Goal: Task Accomplishment & Management: Manage account settings

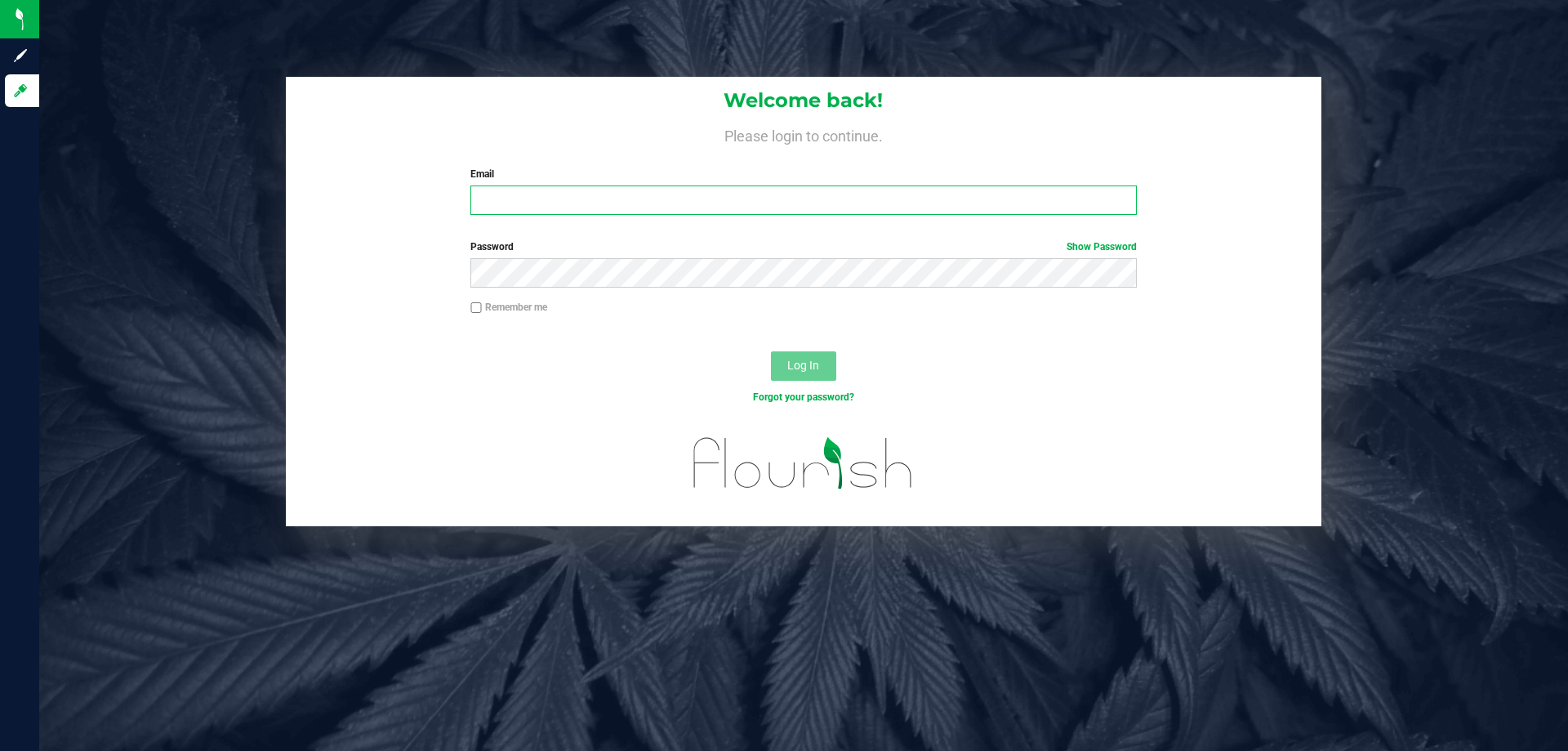
click at [514, 194] on input "Email" at bounding box center [803, 200] width 665 height 29
type input "[EMAIL_ADDRESS][DOMAIN_NAME]"
click at [771, 352] on button "Log In" at bounding box center [804, 366] width 66 height 29
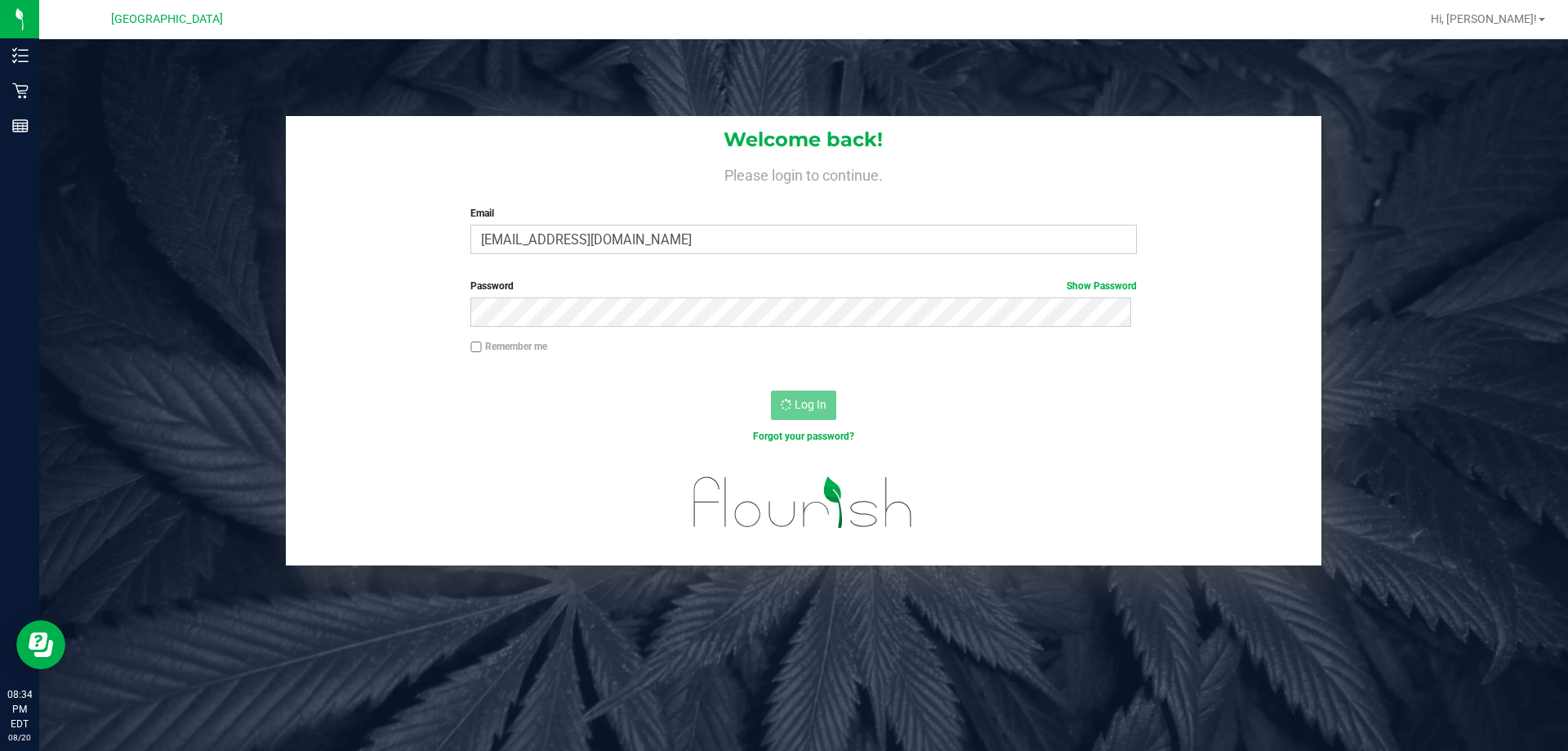
click at [69, 64] on div "Welcome back! Please login to continue. Email [EMAIL_ADDRESS][DOMAIN_NAME] Requ…" at bounding box center [804, 415] width 1529 height 751
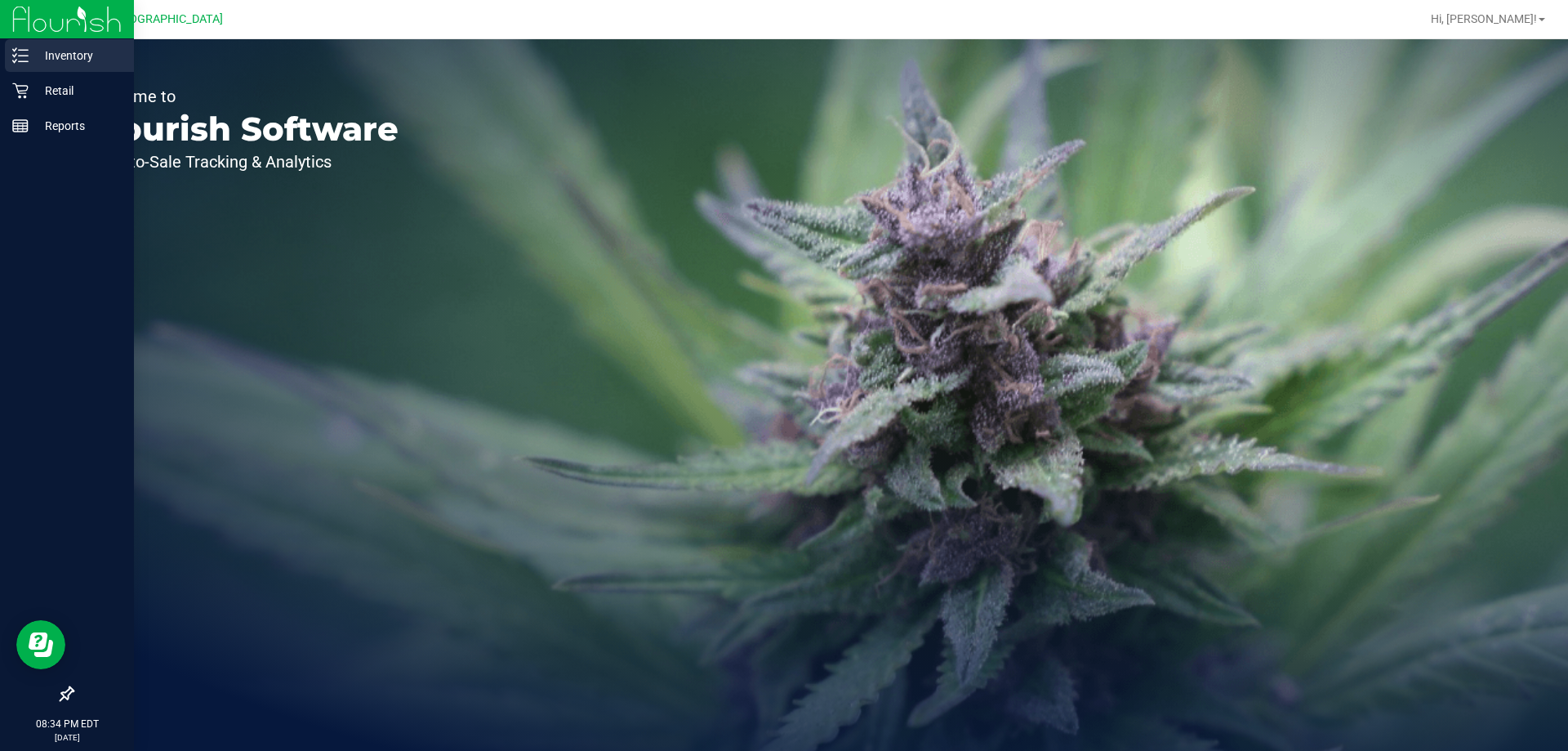
click at [71, 61] on p "Inventory" at bounding box center [78, 55] width 98 height 20
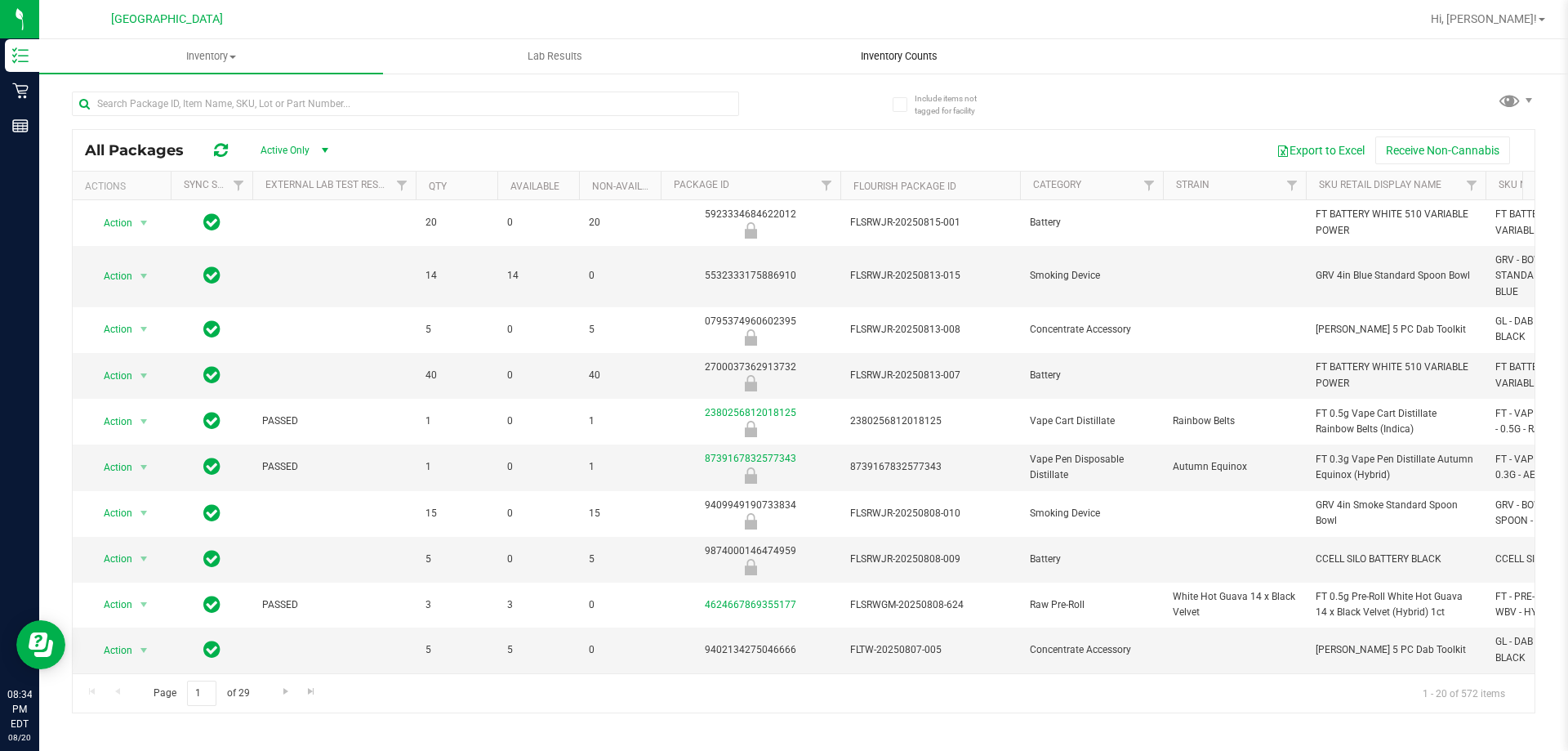
click at [897, 56] on span "Inventory Counts" at bounding box center [899, 55] width 121 height 15
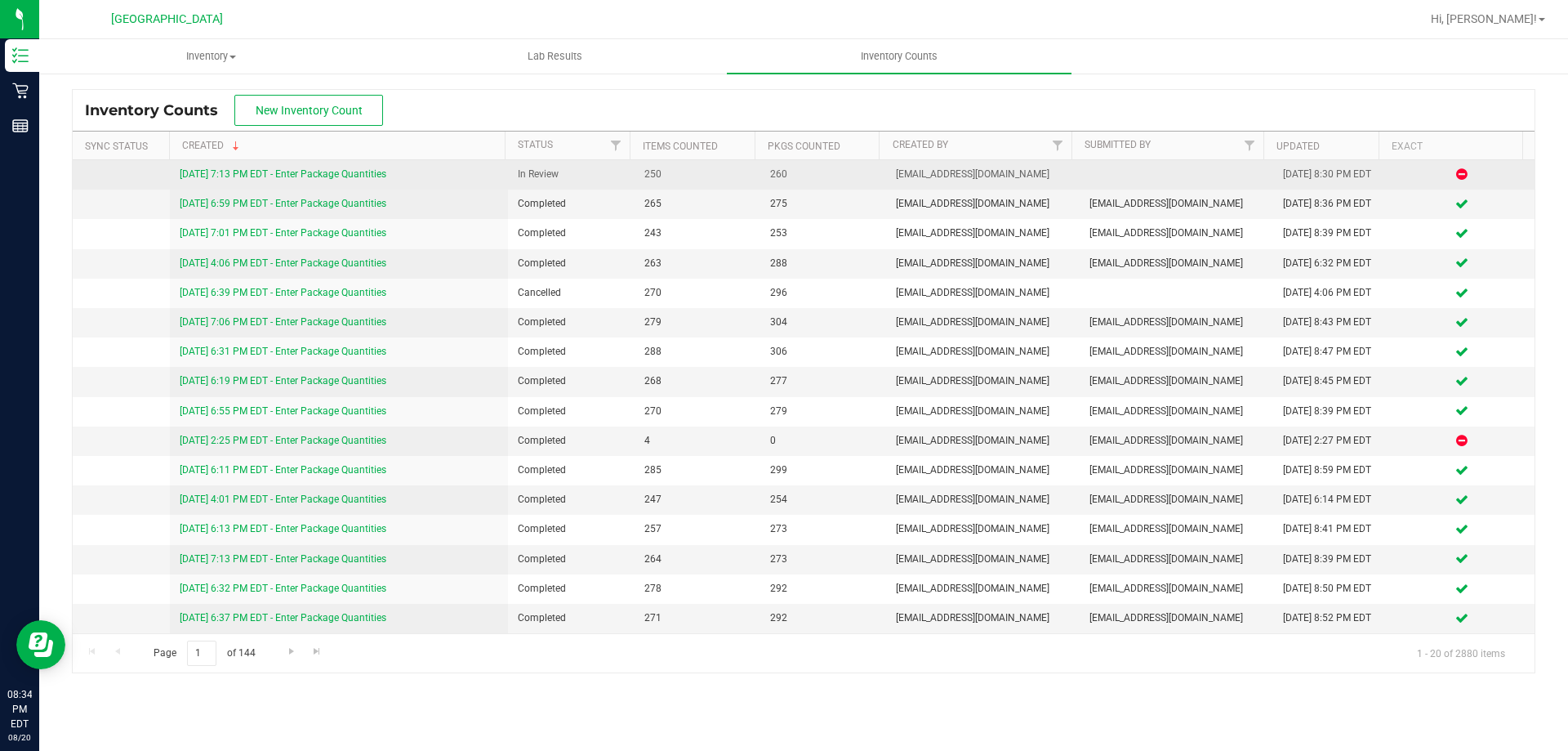
click at [377, 172] on link "8/20/25 7:13 PM EDT - Enter Package Quantities" at bounding box center [283, 173] width 206 height 11
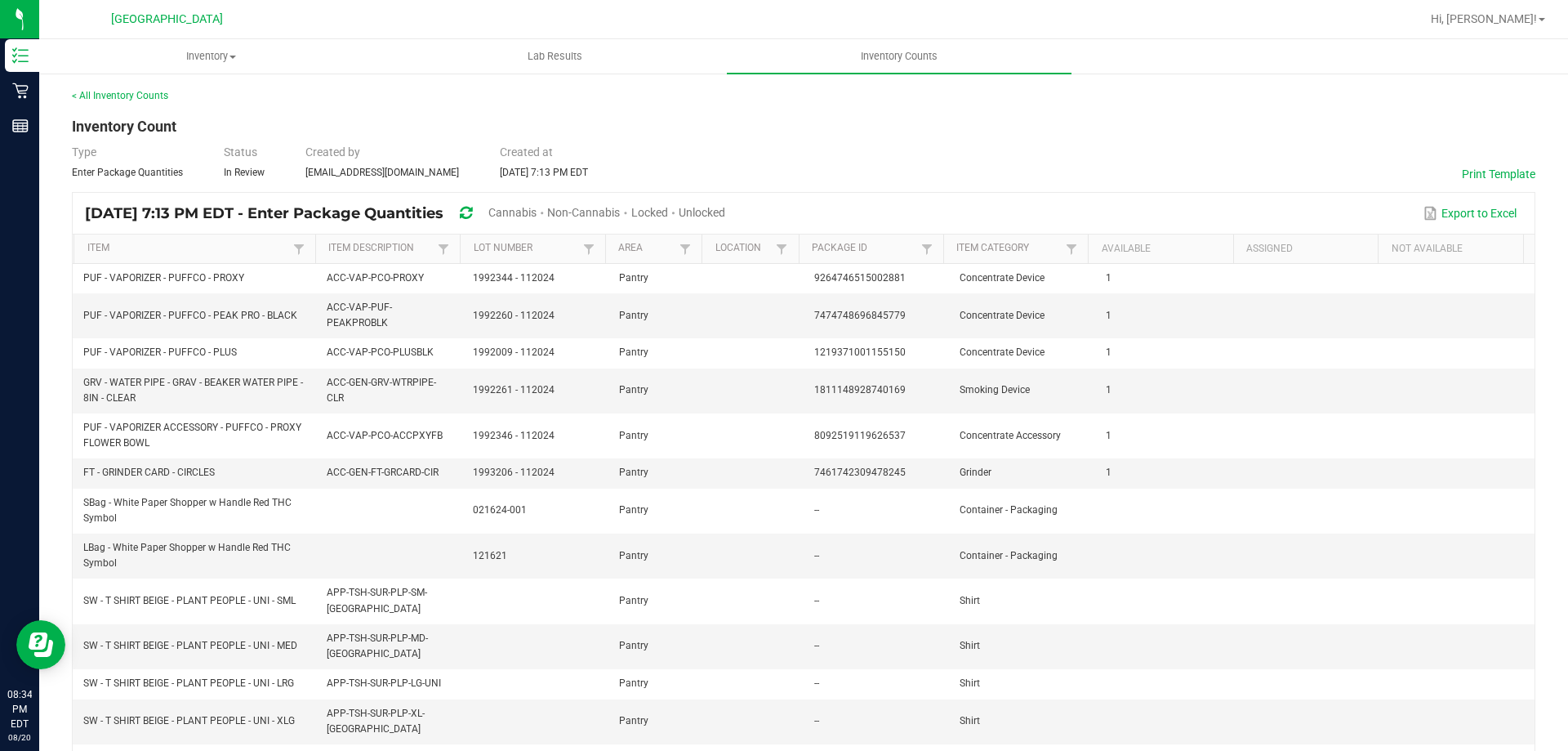
click at [537, 206] on span "Cannabis" at bounding box center [512, 212] width 48 height 13
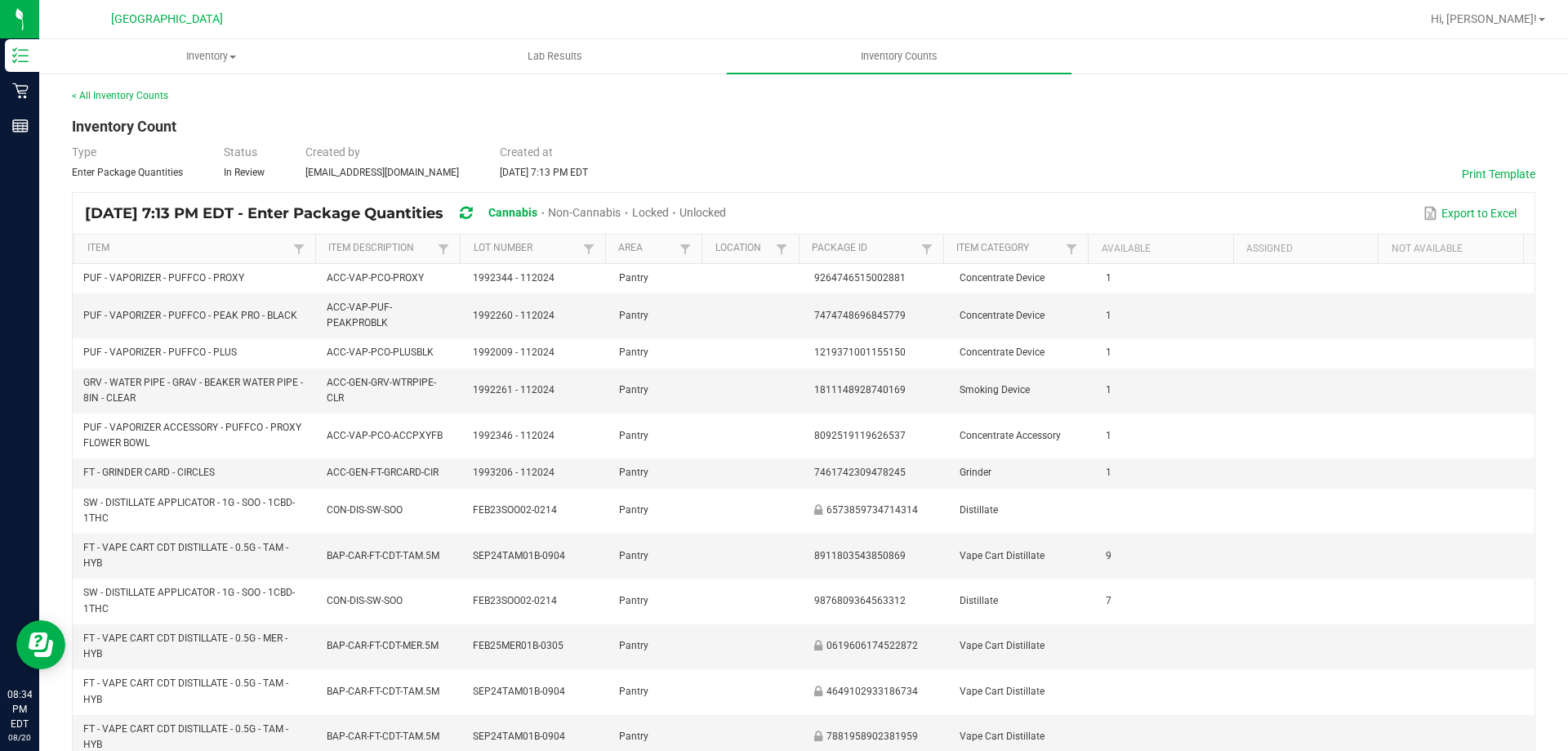
click at [726, 207] on span "Unlocked" at bounding box center [702, 212] width 47 height 13
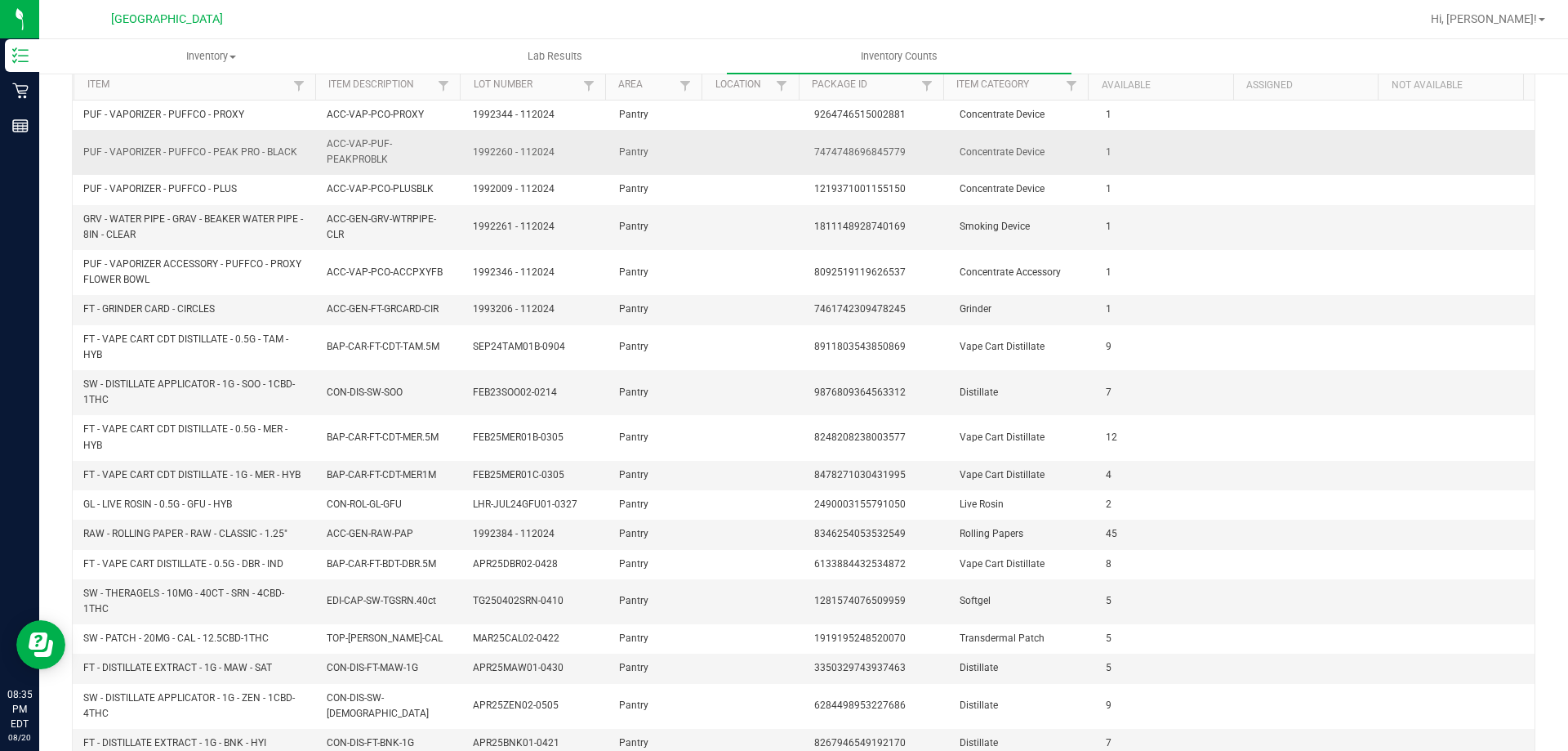
scroll to position [288, 0]
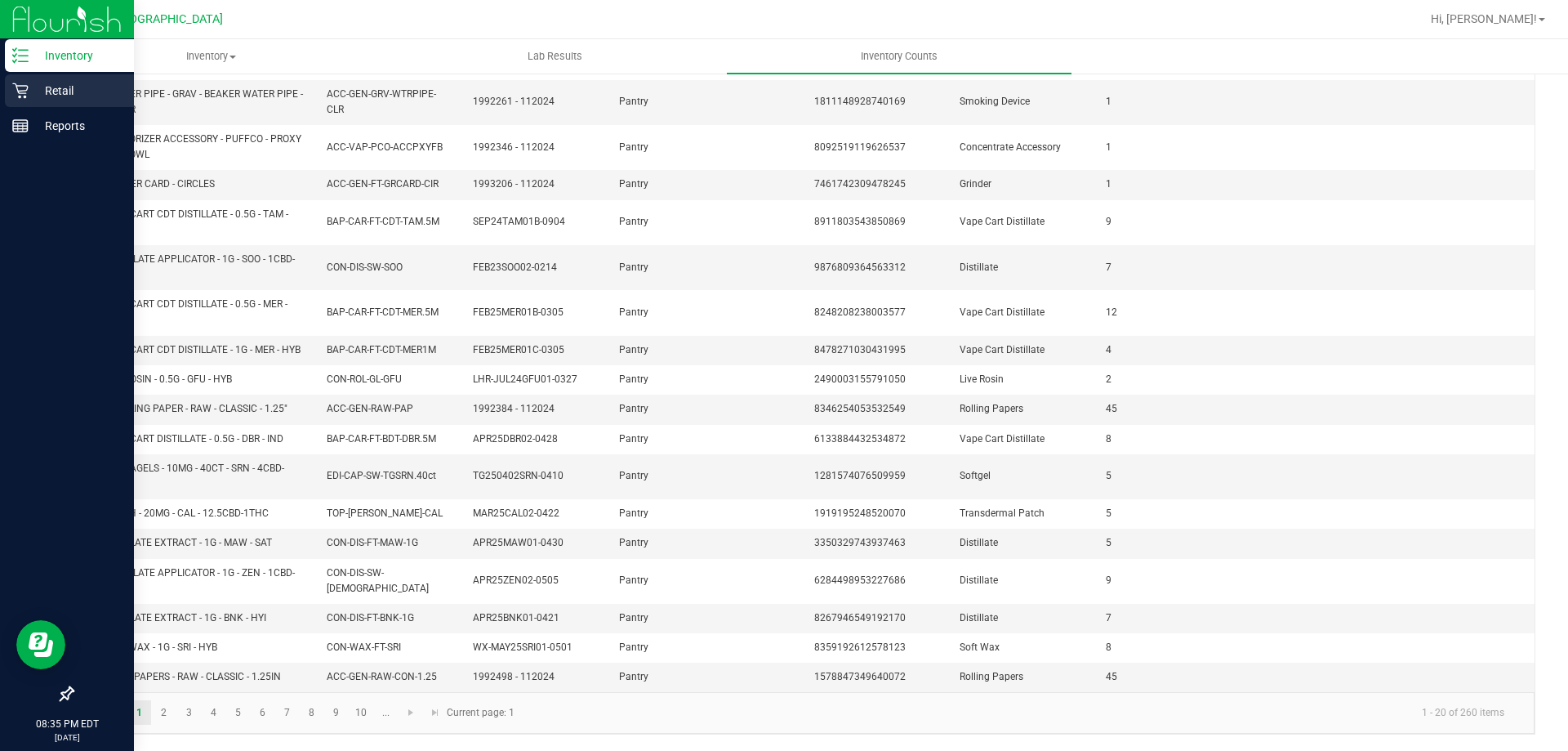
click at [44, 87] on p "Retail" at bounding box center [78, 90] width 98 height 20
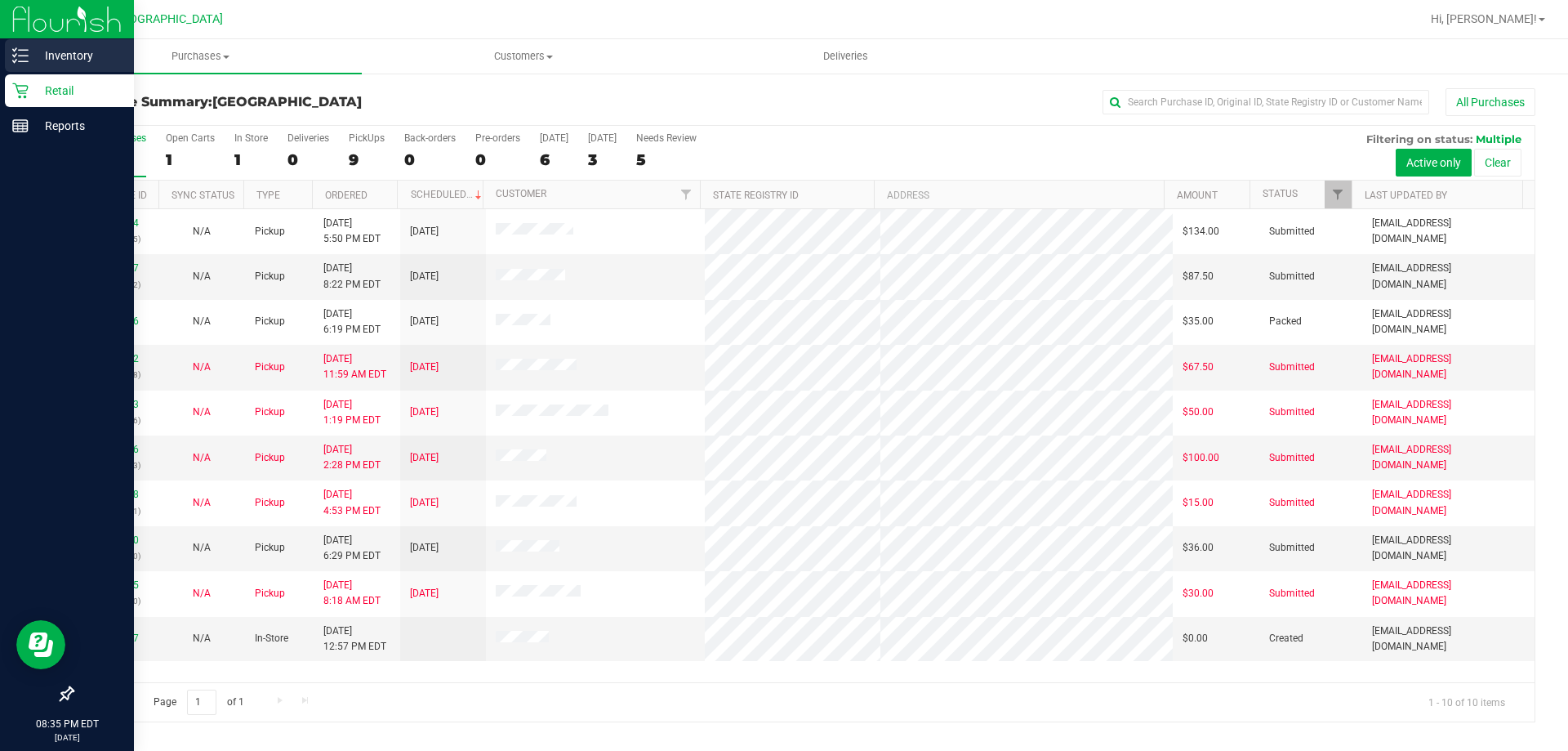
click at [67, 49] on p "Inventory" at bounding box center [78, 55] width 98 height 20
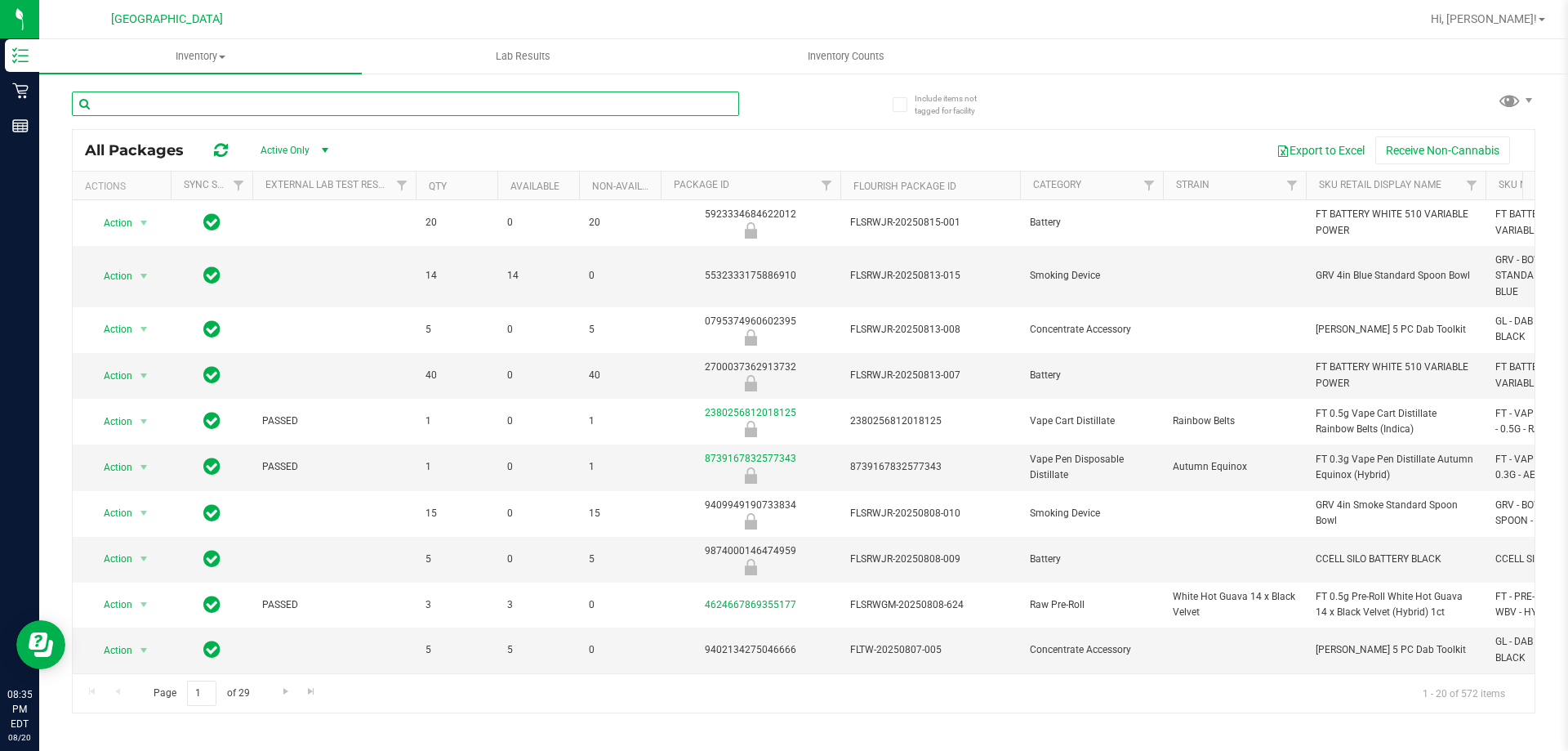
click at [501, 108] on input "text" at bounding box center [405, 103] width 667 height 25
click at [854, 55] on span "Inventory Counts" at bounding box center [846, 55] width 121 height 15
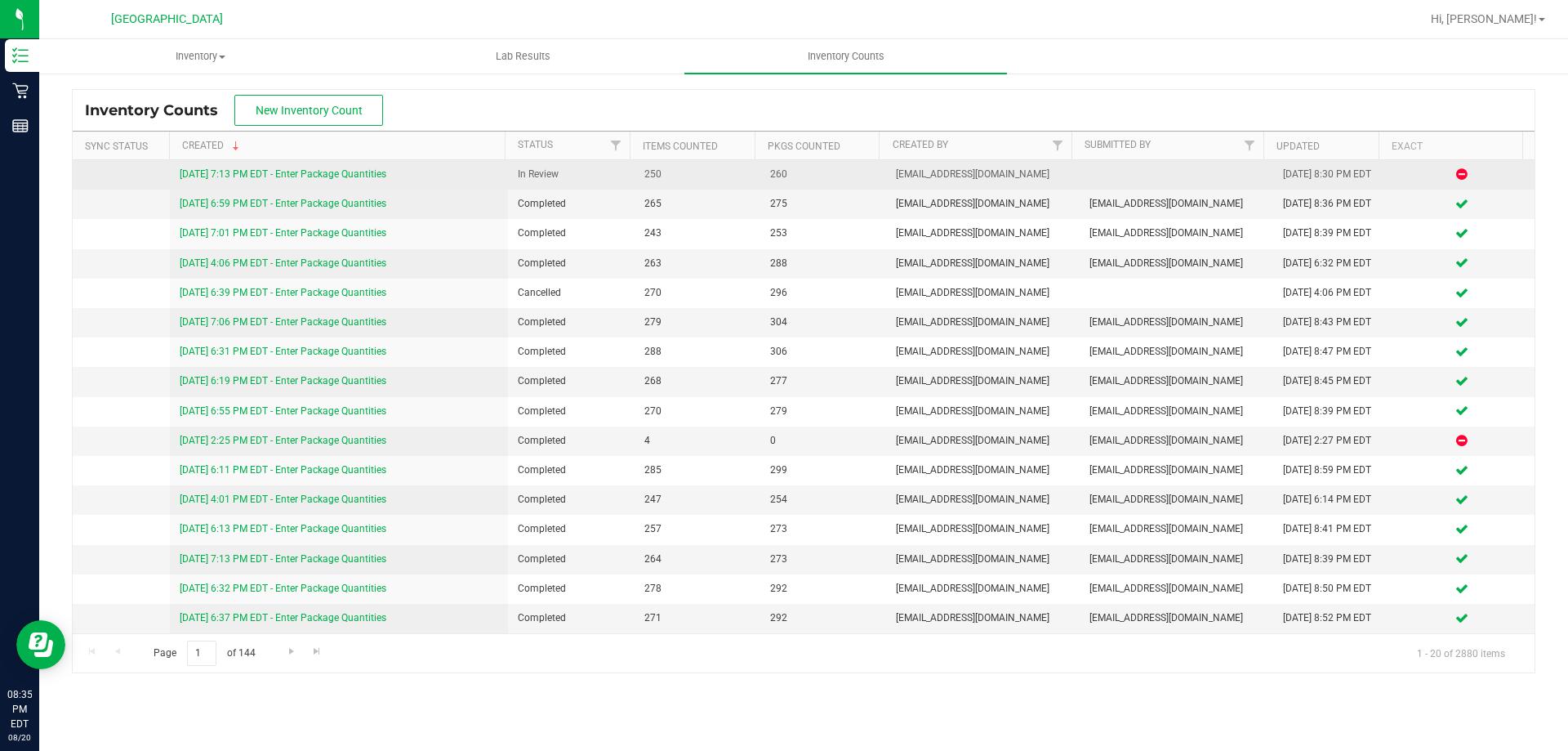
click at [370, 173] on link "8/20/25 7:13 PM EDT - Enter Package Quantities" at bounding box center [283, 173] width 206 height 11
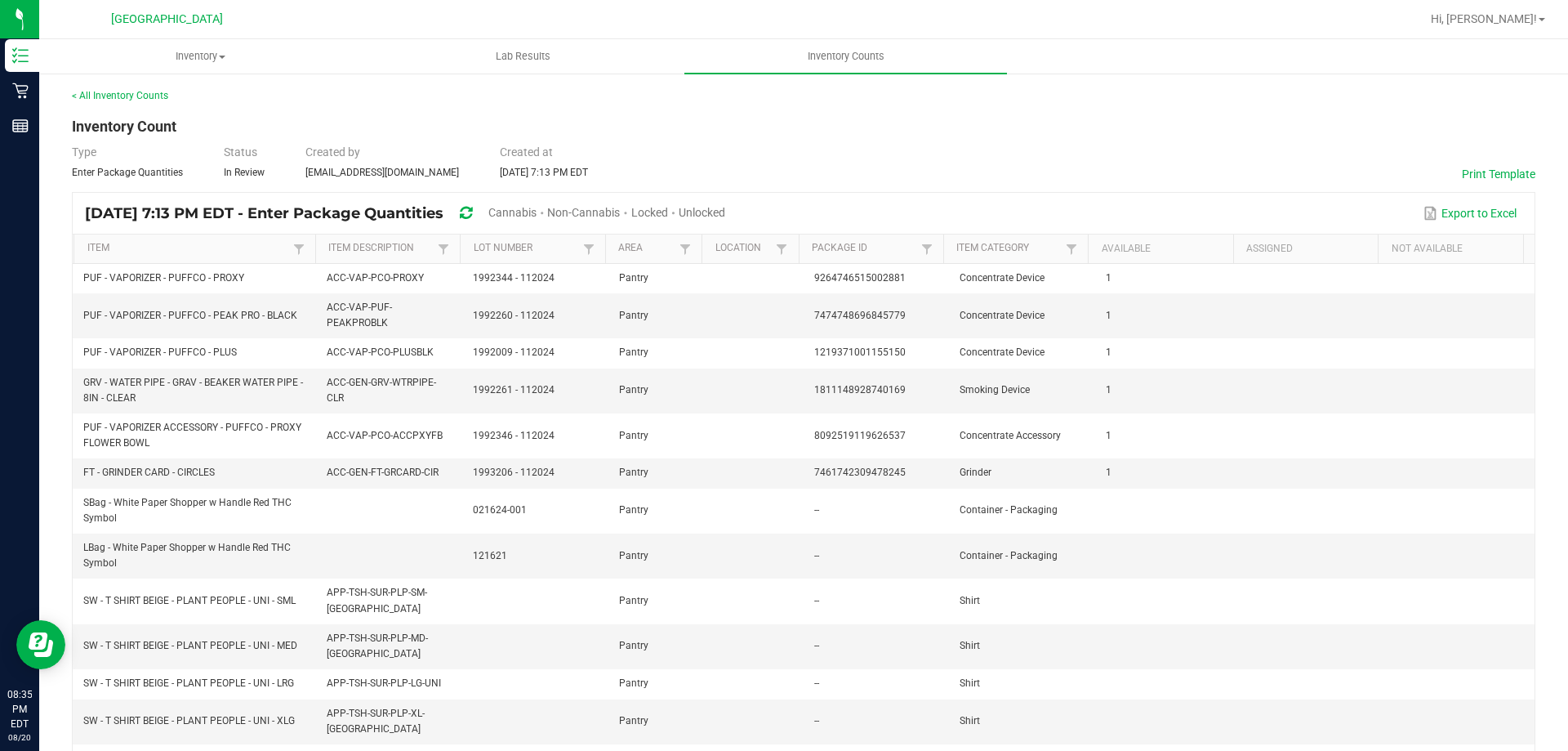
click at [1120, 247] on th "Available" at bounding box center [1159, 249] width 144 height 29
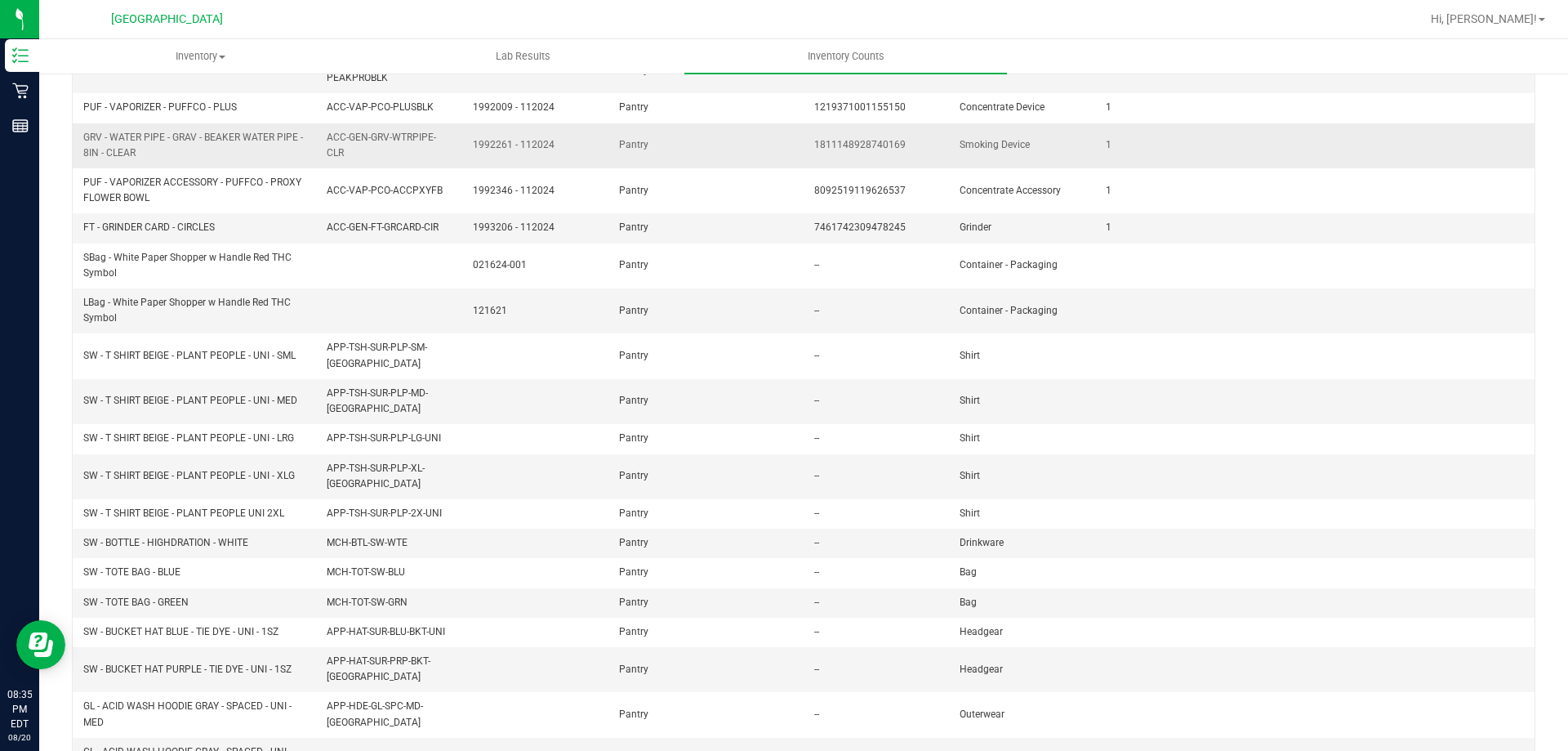
scroll to position [273, 0]
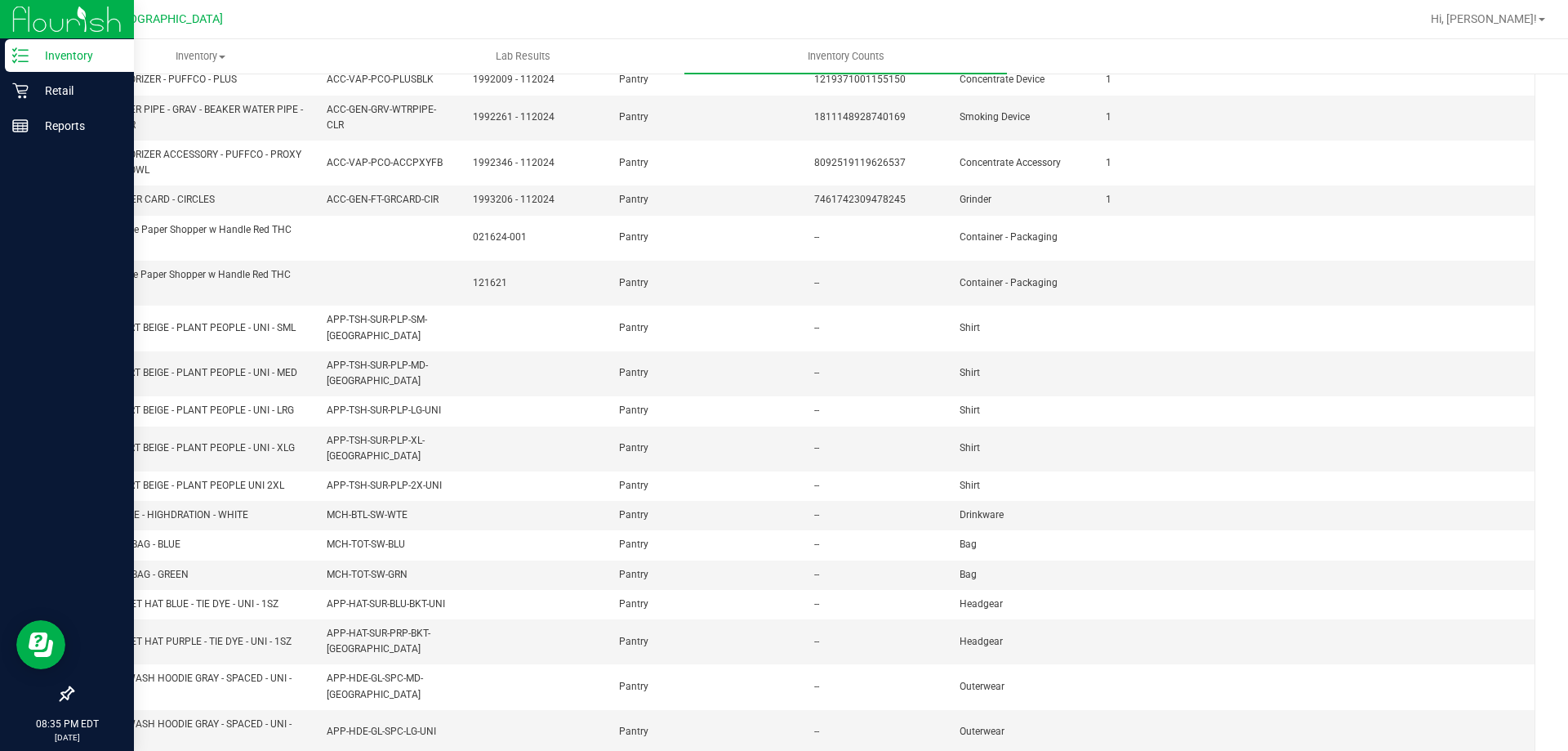
click at [11, 59] on div "Inventory" at bounding box center [69, 55] width 129 height 32
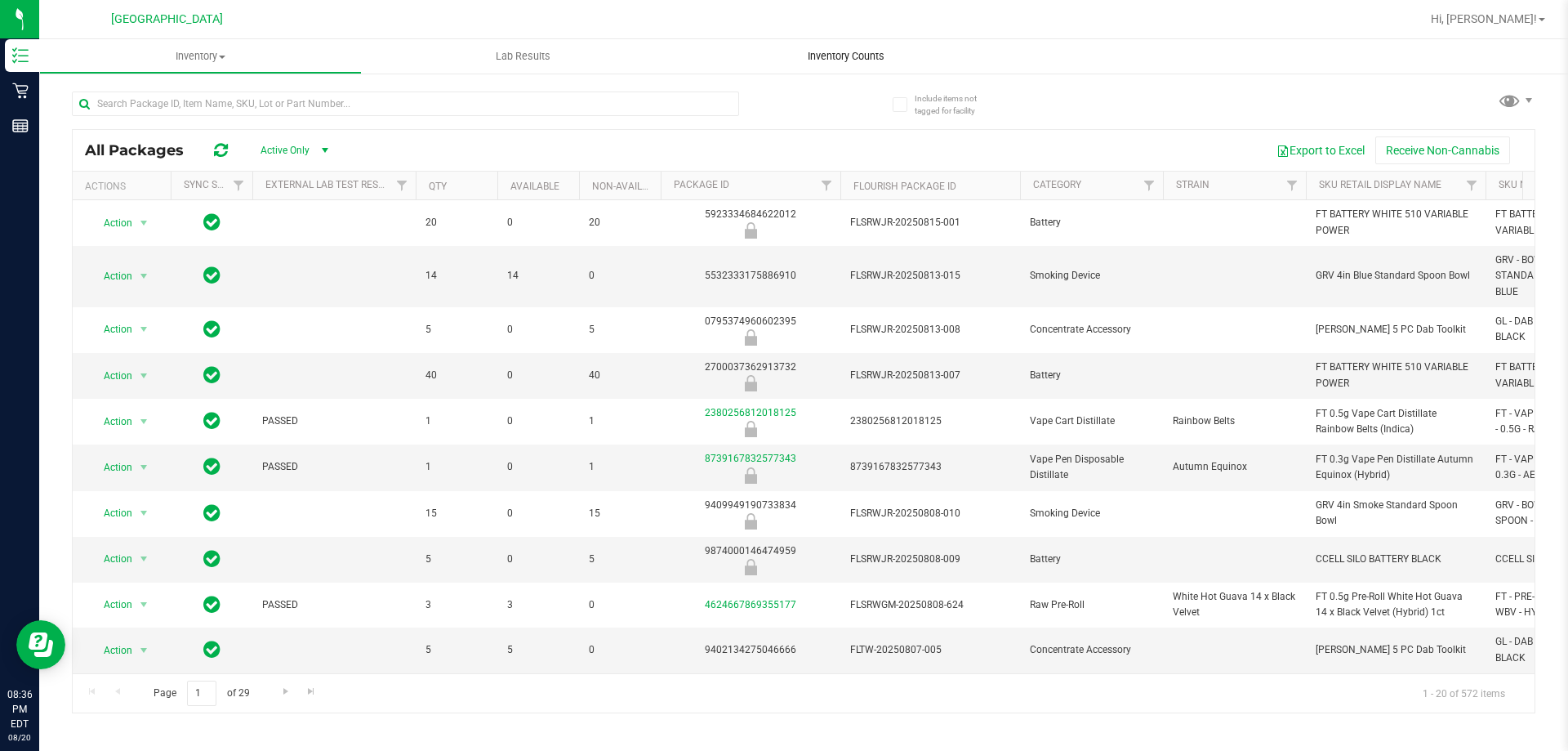
click at [822, 59] on span "Inventory Counts" at bounding box center [846, 55] width 121 height 15
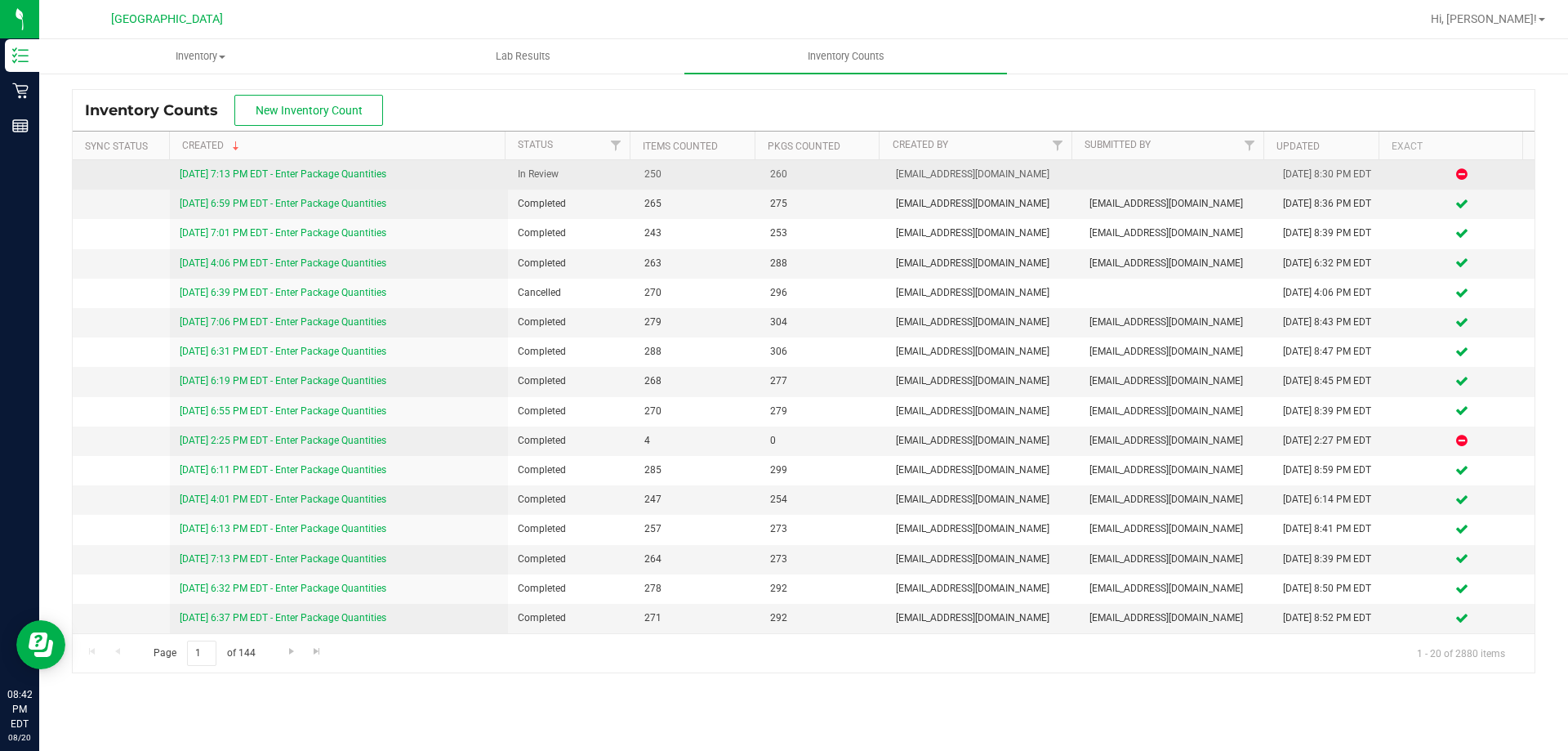
click at [924, 177] on span "[EMAIL_ADDRESS][DOMAIN_NAME]" at bounding box center [983, 174] width 174 height 15
click at [334, 173] on link "8/20/25 7:13 PM EDT - Enter Package Quantities" at bounding box center [283, 173] width 206 height 11
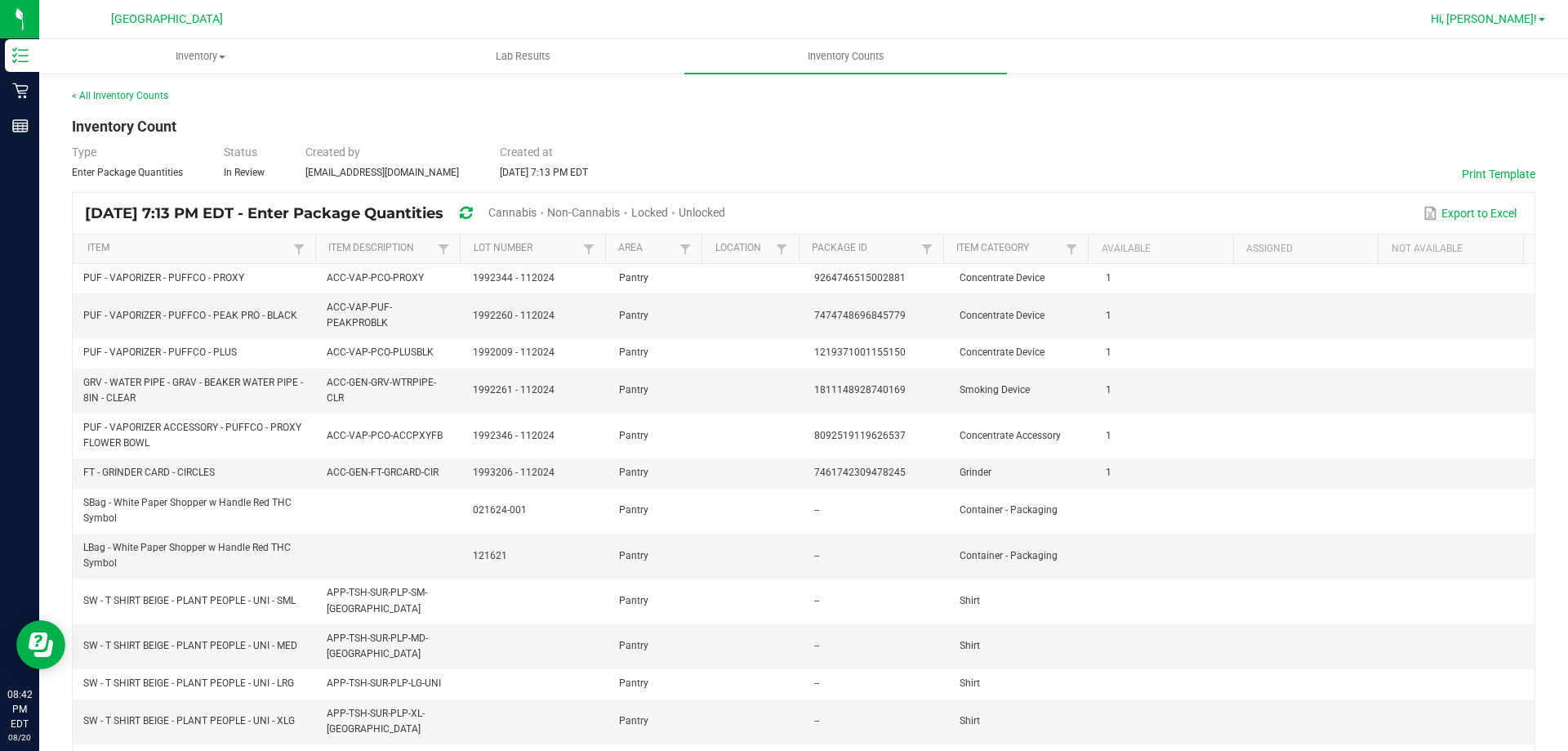
click at [1508, 17] on span "Hi, [PERSON_NAME]!" at bounding box center [1484, 18] width 106 height 13
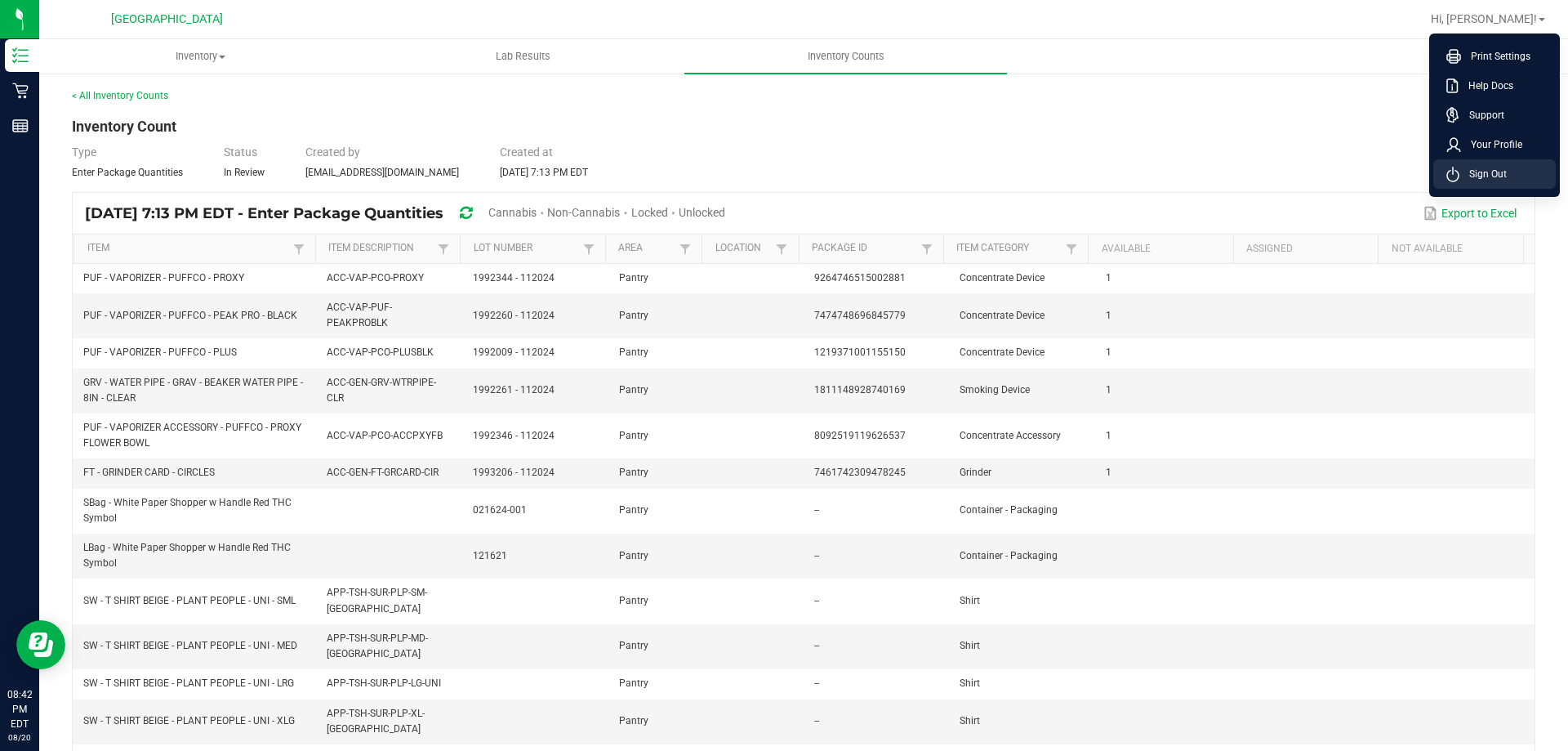
drag, startPoint x: 1484, startPoint y: 178, endPoint x: 1437, endPoint y: 191, distance: 48.8
click at [1484, 178] on span "Sign Out" at bounding box center [1484, 173] width 48 height 16
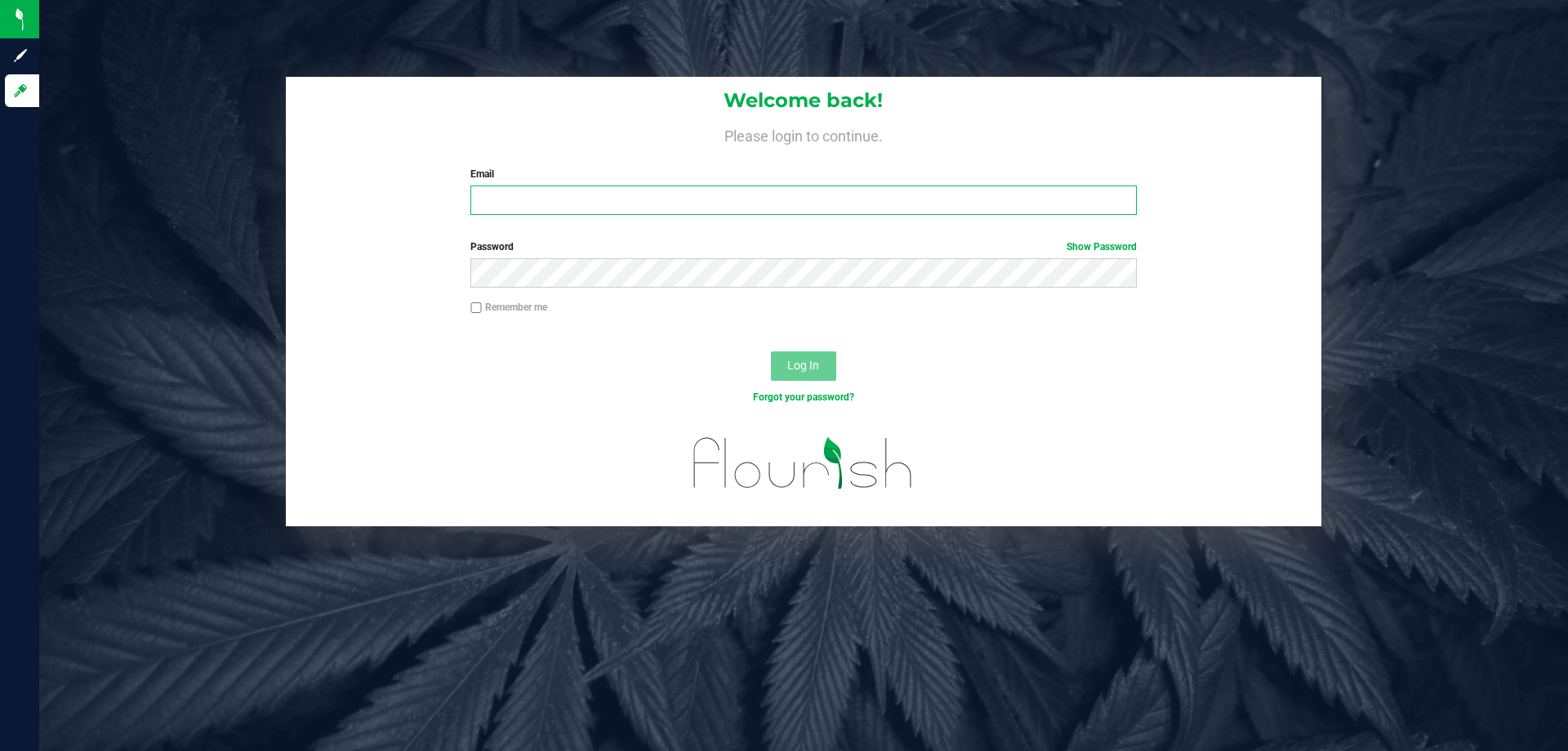
click at [526, 197] on input "Email" at bounding box center [803, 200] width 665 height 29
type input "rcoleman@liveparallel.com"
click at [771, 352] on button "Log In" at bounding box center [804, 366] width 66 height 29
